Goal: Navigation & Orientation: Find specific page/section

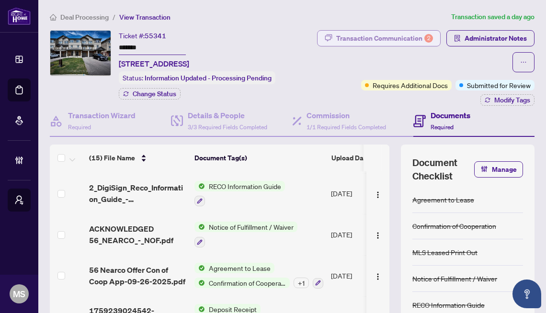
click at [415, 37] on div "Transaction Communication 2" at bounding box center [384, 38] width 97 height 15
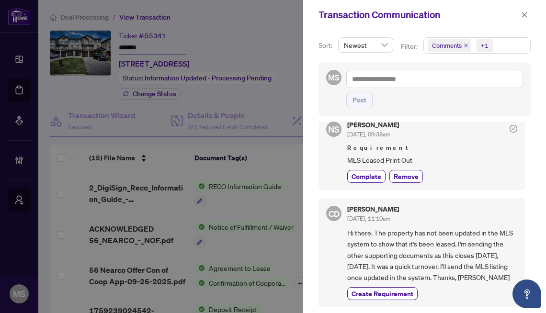
scroll to position [314, 0]
click at [524, 16] on icon "close" at bounding box center [524, 14] width 7 height 7
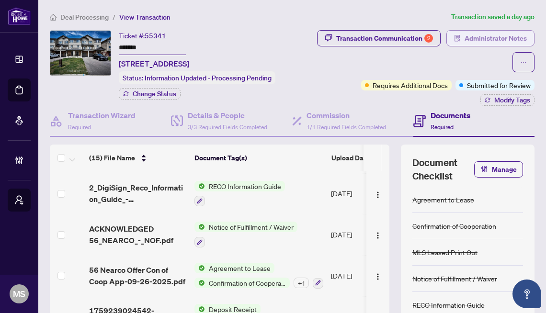
click at [495, 38] on span "Administrator Notes" at bounding box center [496, 38] width 62 height 15
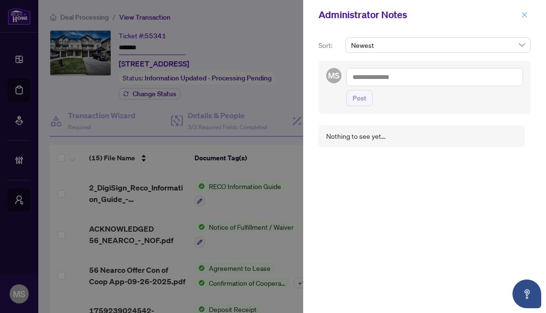
click at [527, 15] on icon "close" at bounding box center [524, 14] width 7 height 7
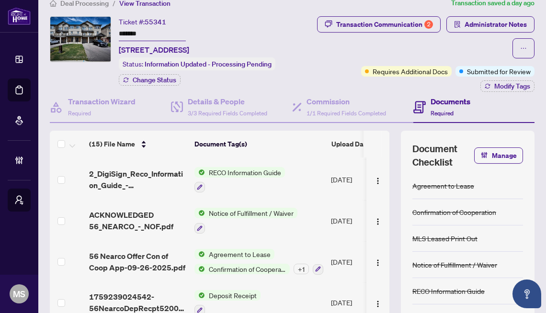
scroll to position [0, 0]
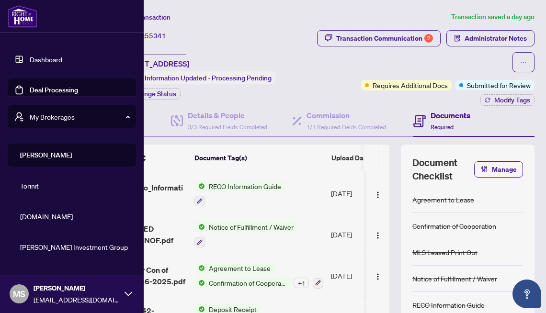
click at [45, 93] on link "Deal Processing" at bounding box center [54, 90] width 48 height 9
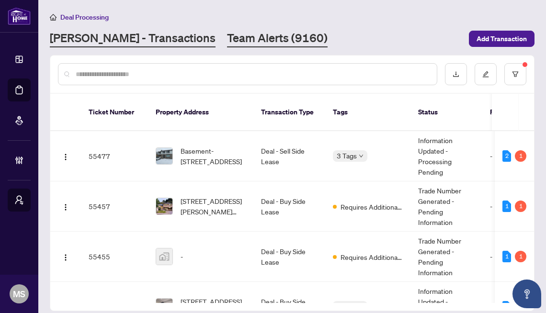
click at [227, 37] on link "Team Alerts (9160)" at bounding box center [277, 38] width 101 height 17
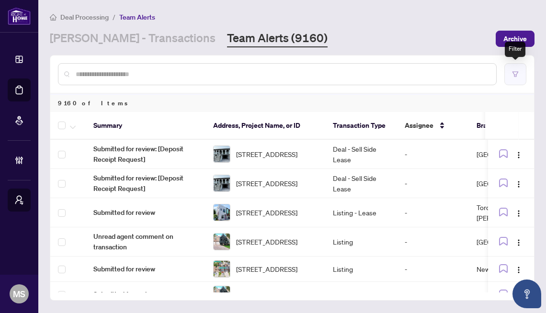
click at [516, 72] on icon "filter" at bounding box center [515, 74] width 7 height 7
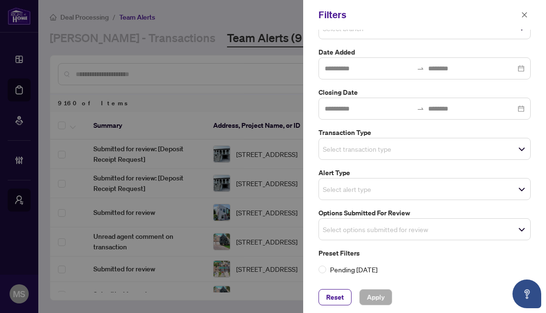
scroll to position [106, 0]
click at [434, 183] on span "Select alert type" at bounding box center [424, 188] width 211 height 13
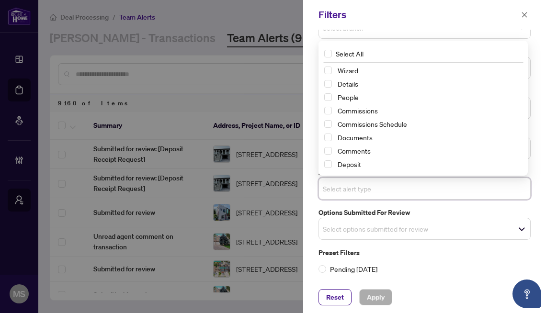
click at [365, 198] on div "Select alert type" at bounding box center [425, 189] width 212 height 22
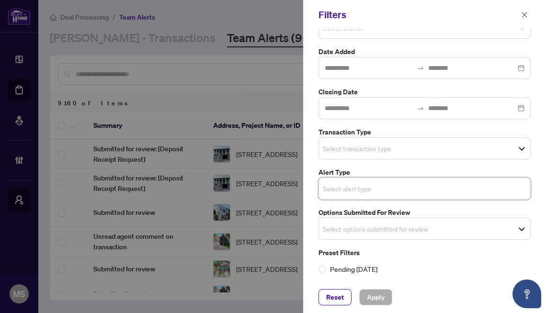
scroll to position [0, 0]
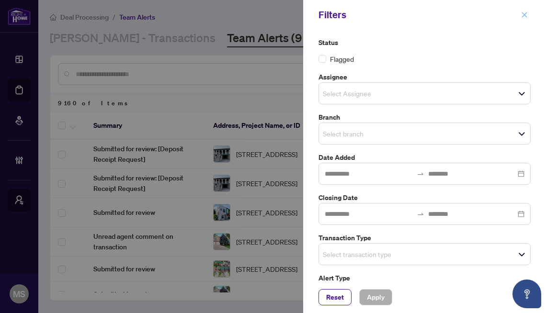
click at [526, 14] on icon "close" at bounding box center [524, 14] width 5 height 5
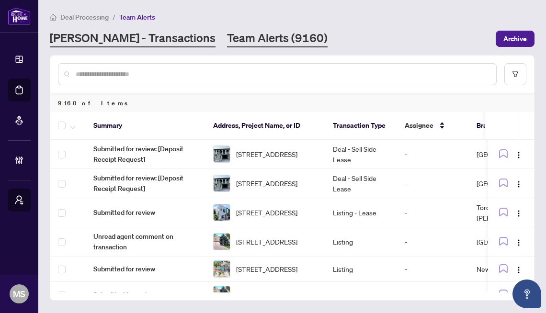
click at [140, 43] on link "[PERSON_NAME] - Transactions" at bounding box center [133, 38] width 166 height 17
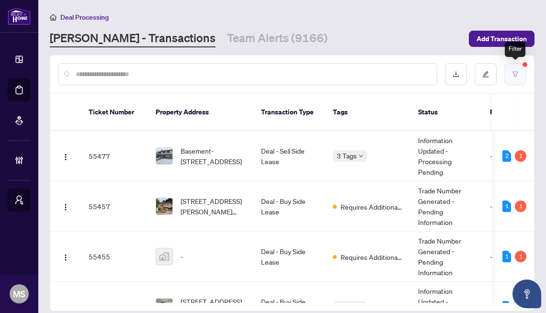
click at [515, 76] on icon "filter" at bounding box center [516, 73] width 6 height 5
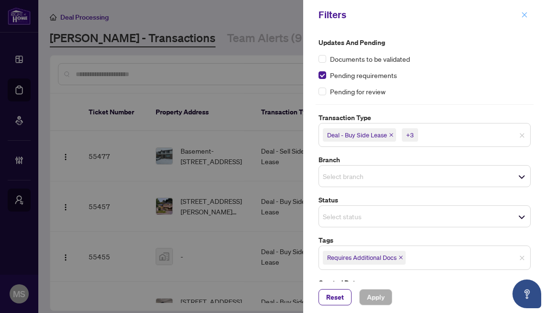
click at [526, 20] on span "button" at bounding box center [524, 14] width 7 height 15
